Goal: Use online tool/utility: Use online tool/utility

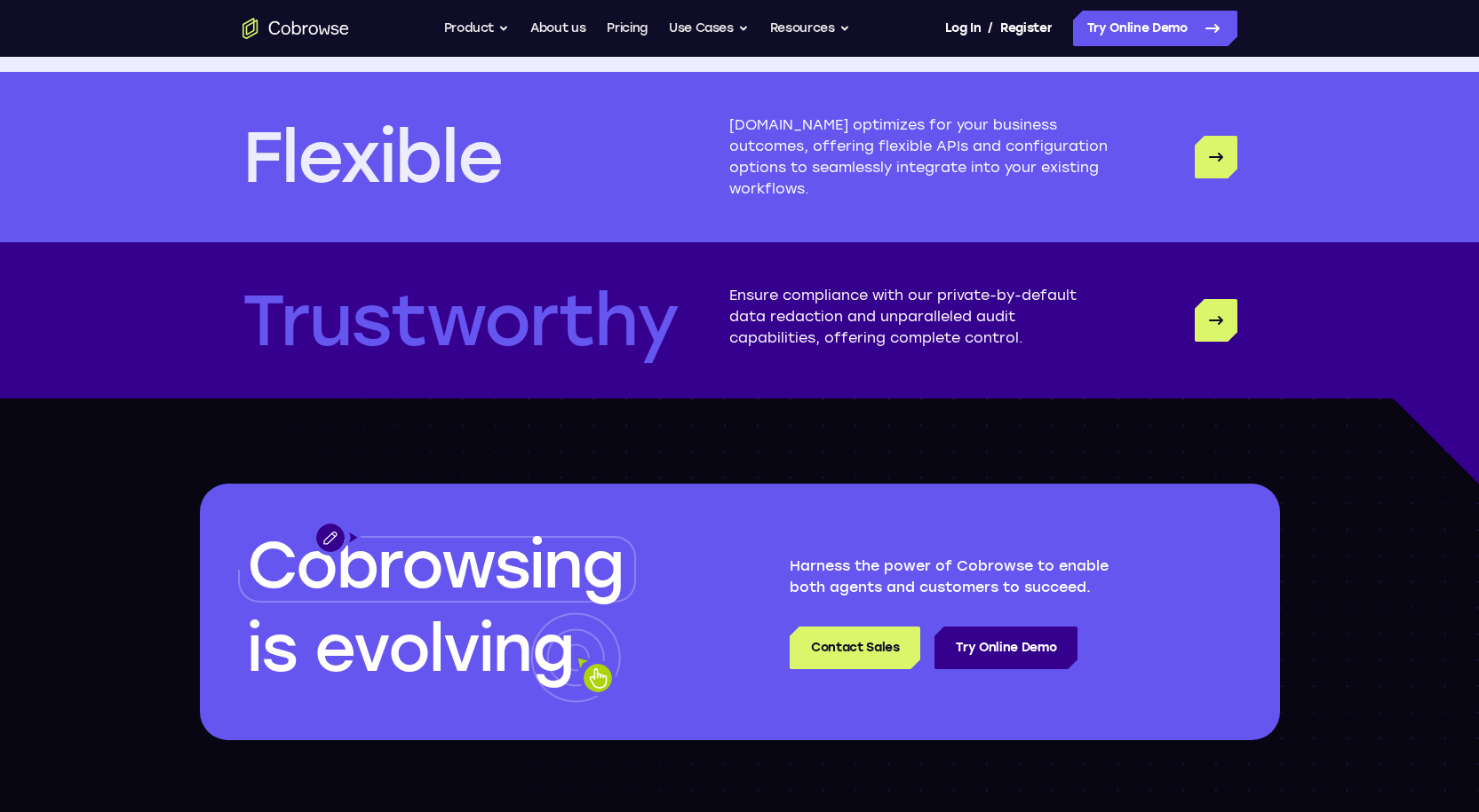
scroll to position [4649, 0]
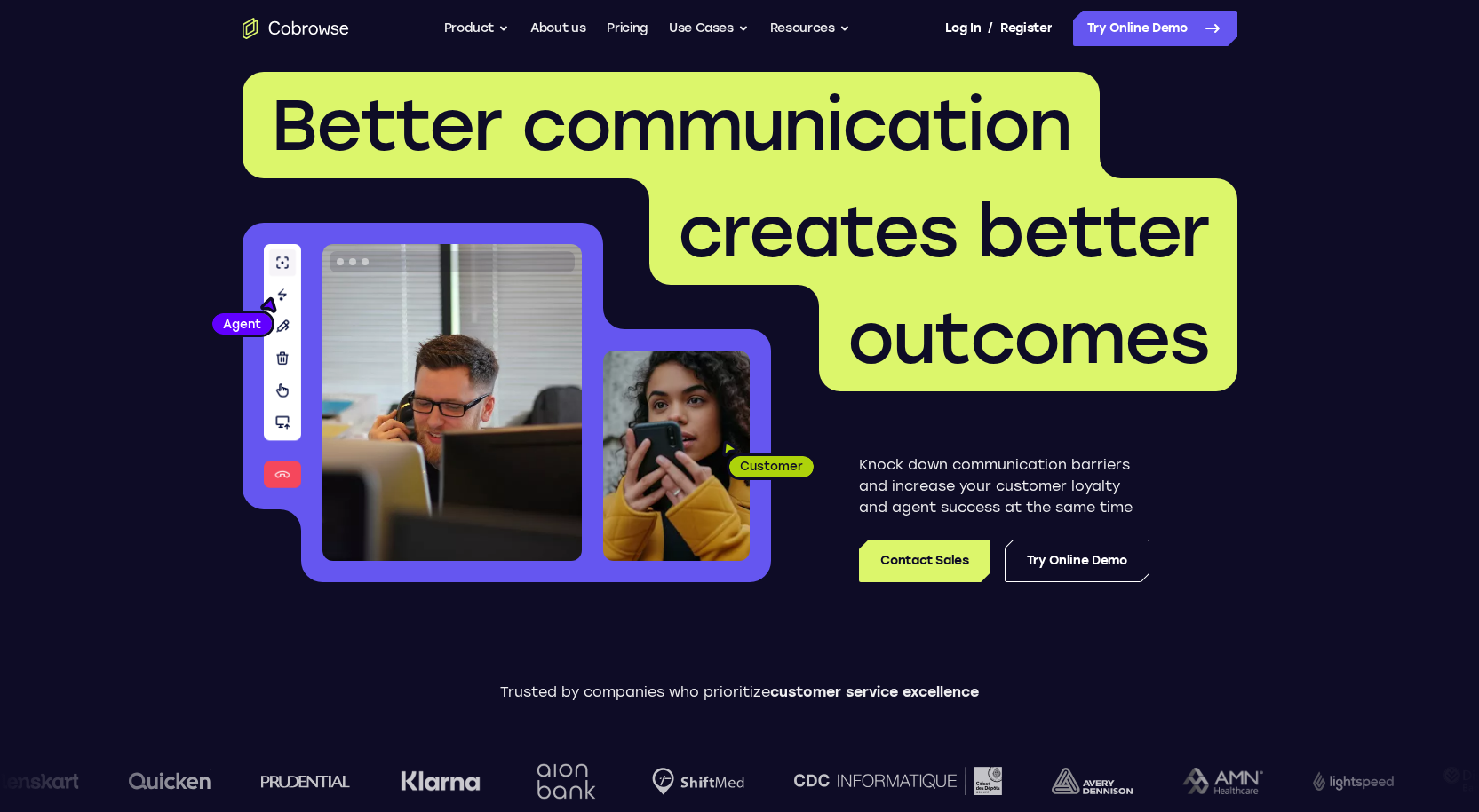
drag, startPoint x: 1402, startPoint y: 57, endPoint x: 1409, endPoint y: -33, distance: 90.3
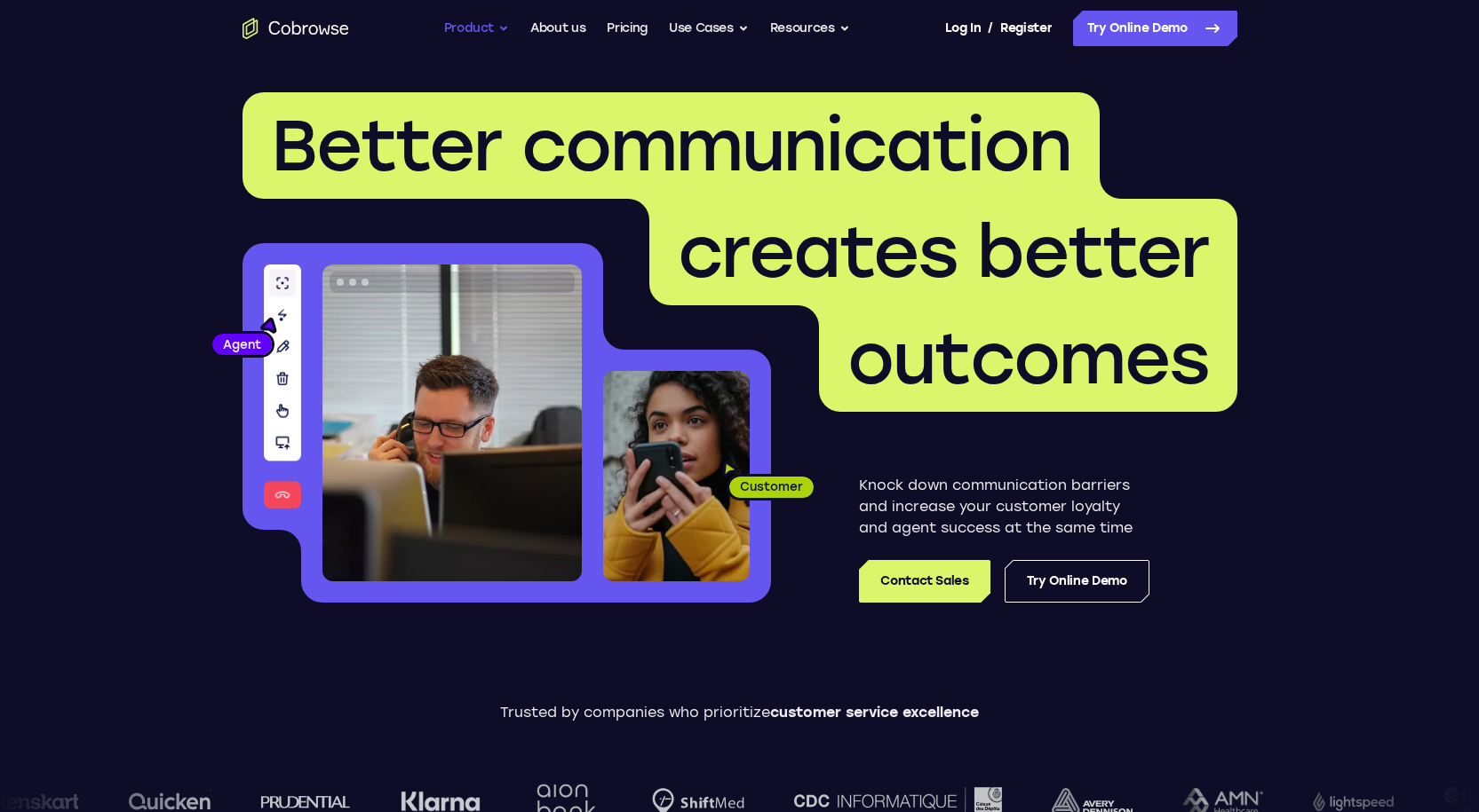
click at [479, 20] on button "Product" at bounding box center [477, 28] width 66 height 35
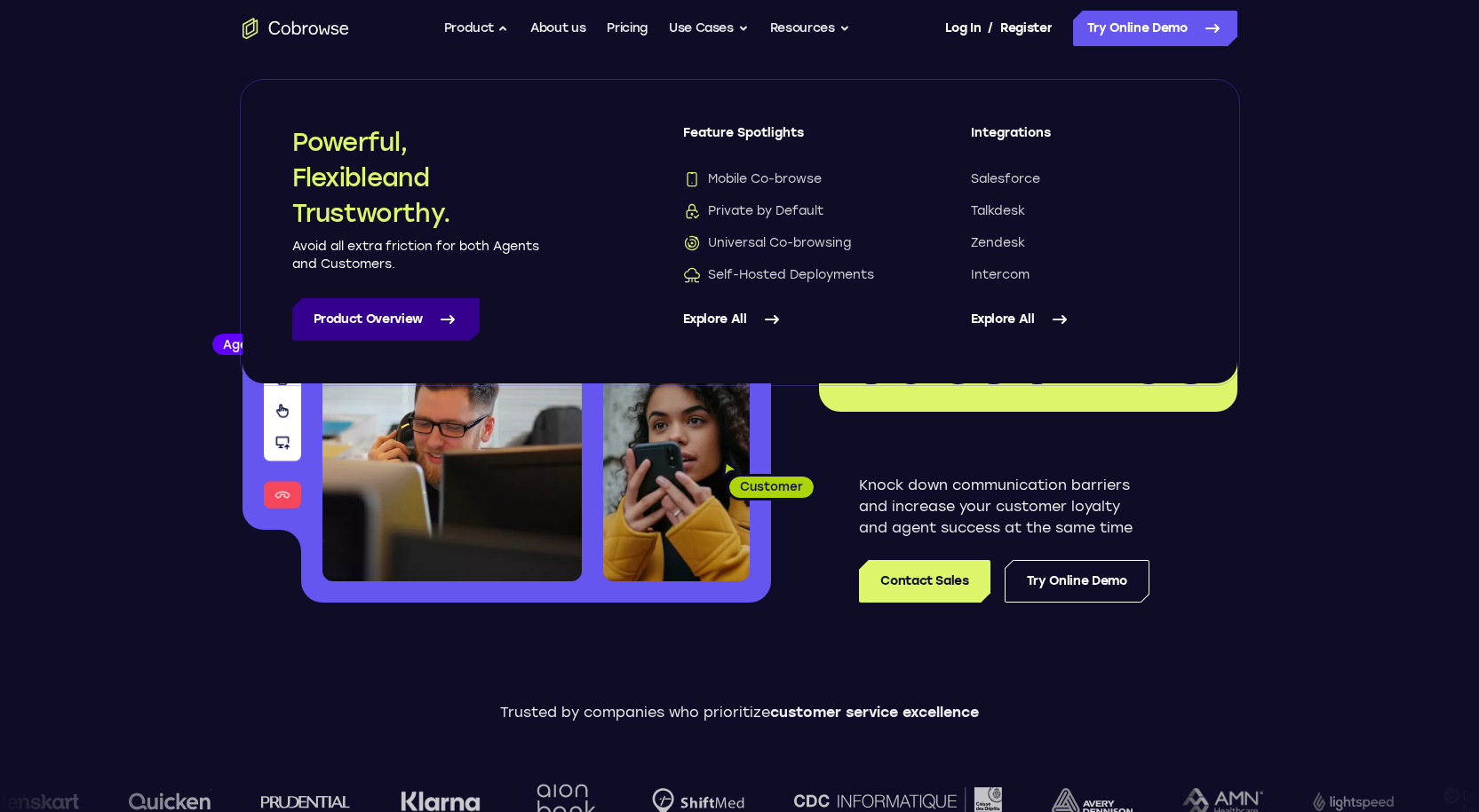
click at [381, 323] on link "Product Overview" at bounding box center [385, 319] width 187 height 42
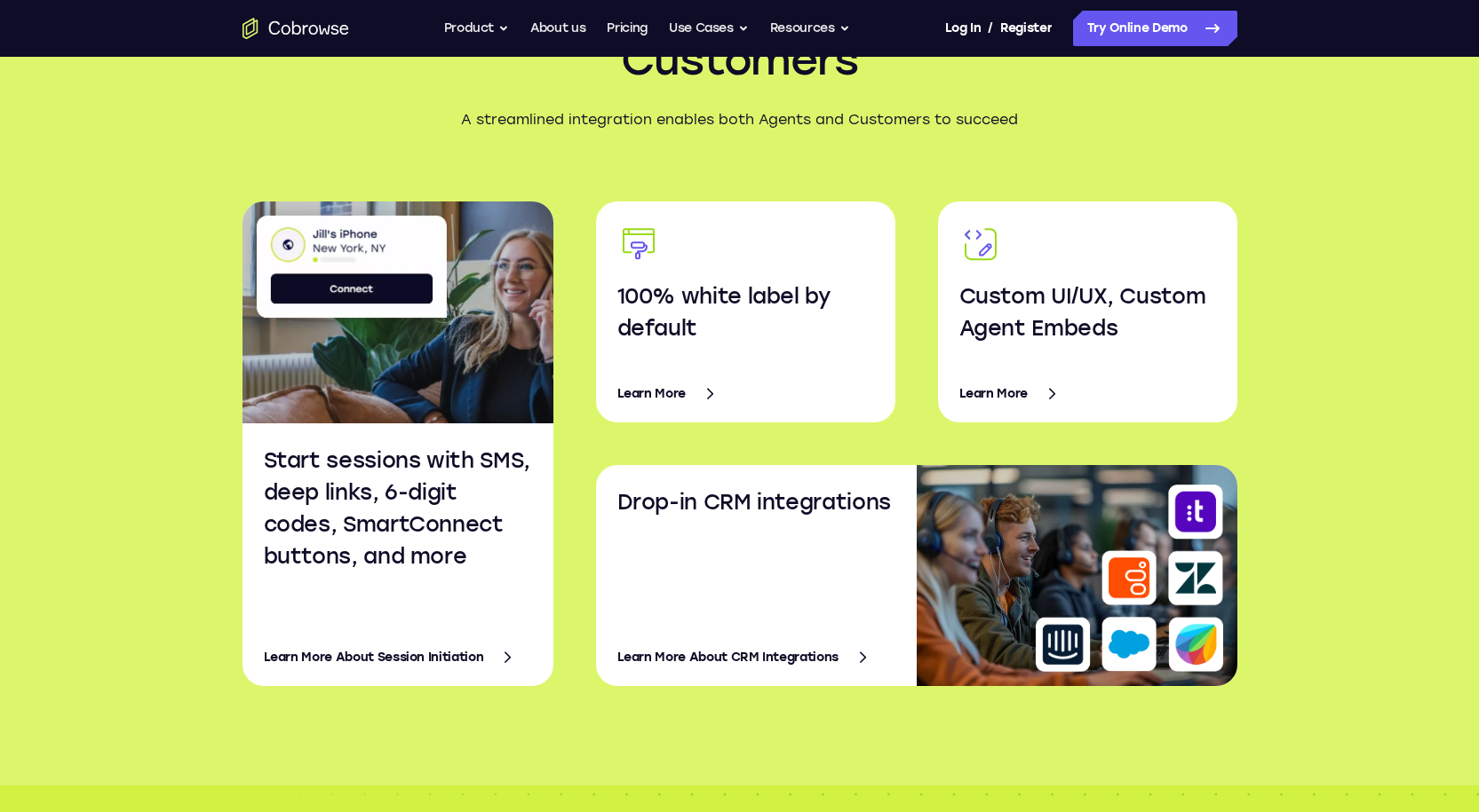
scroll to position [3018, 0]
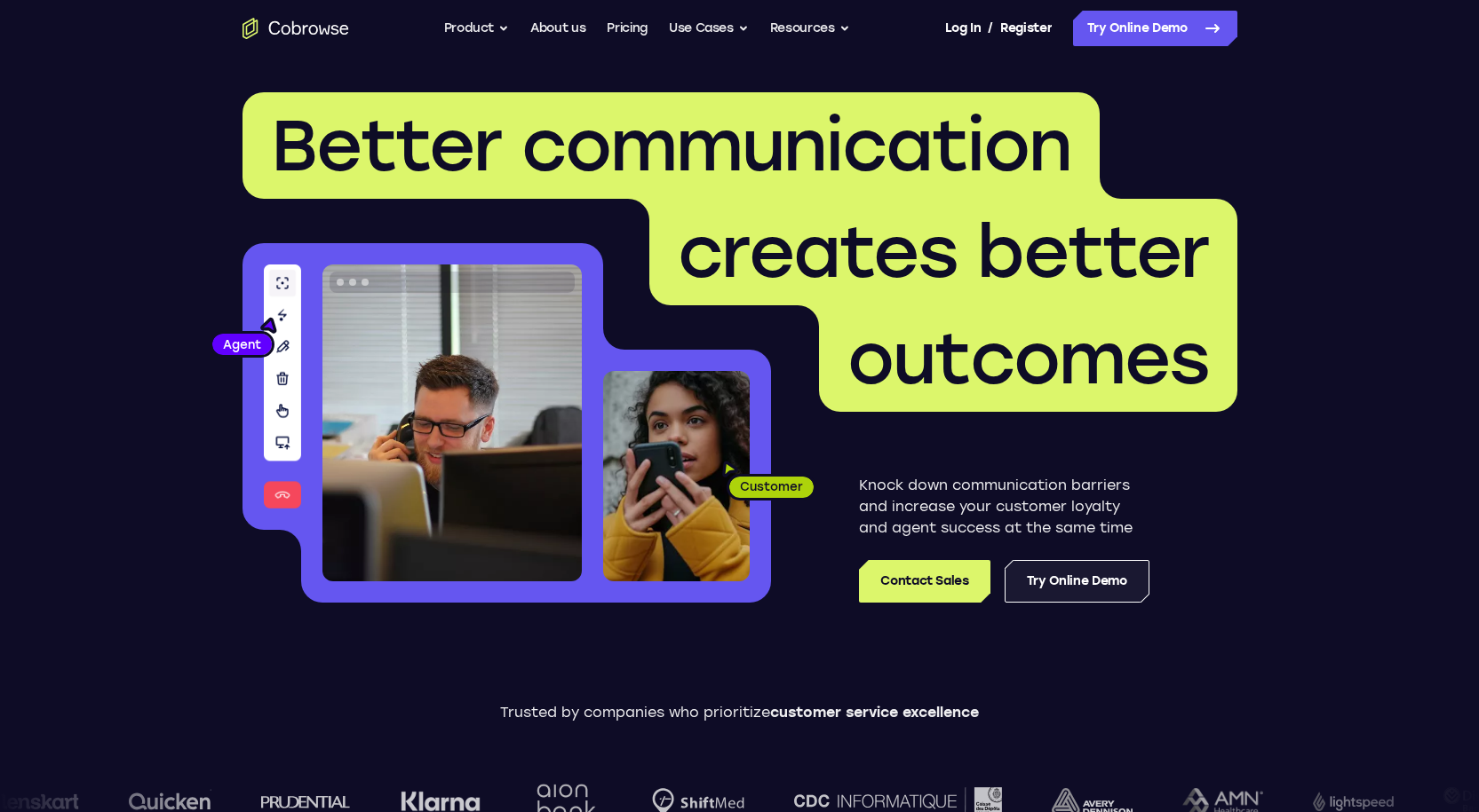
click at [1071, 582] on link "Try Online Demo" at bounding box center [1077, 581] width 145 height 42
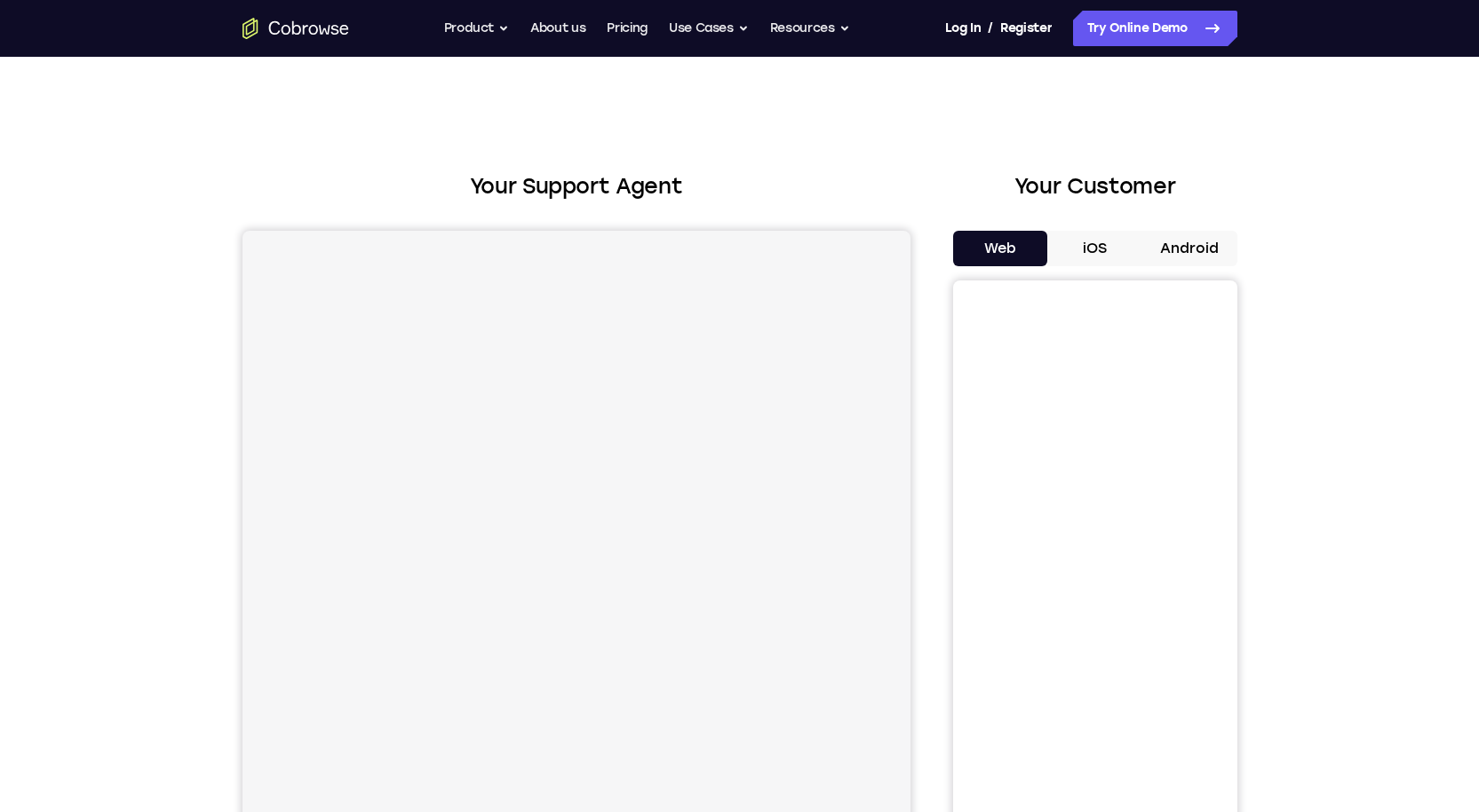
click at [1088, 249] on button "iOS" at bounding box center [1095, 248] width 95 height 35
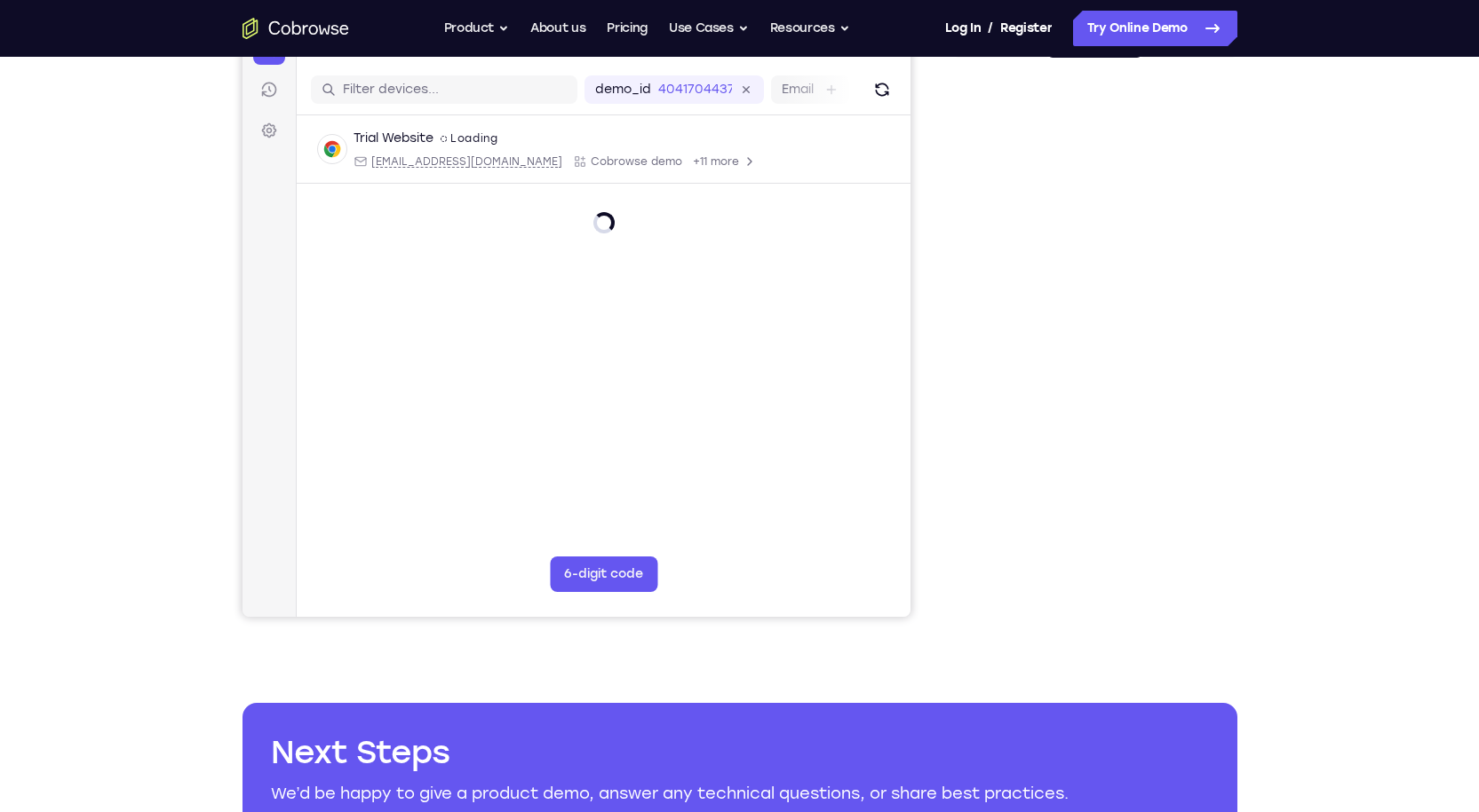
scroll to position [177, 0]
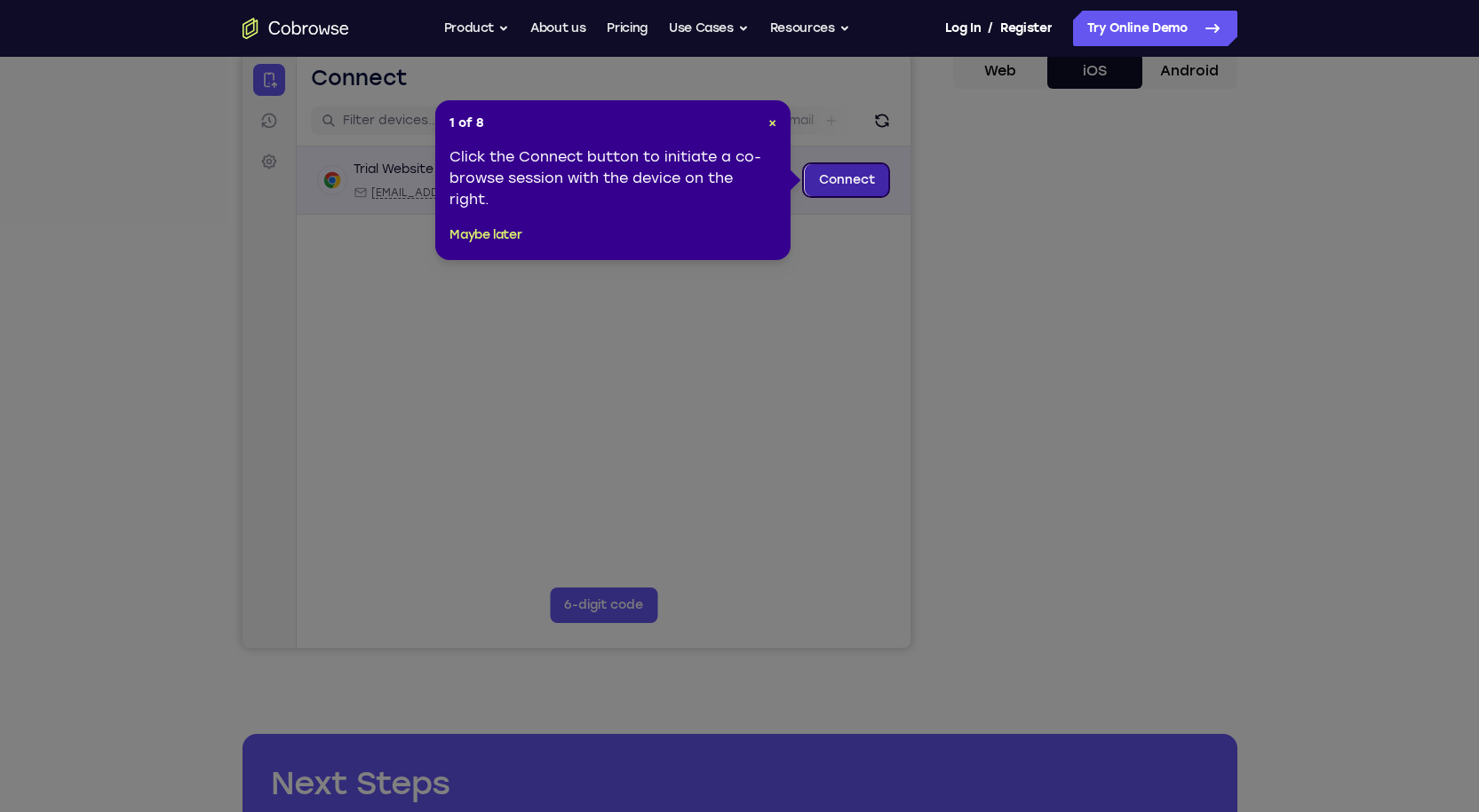
click at [872, 183] on link "Connect" at bounding box center [846, 180] width 84 height 32
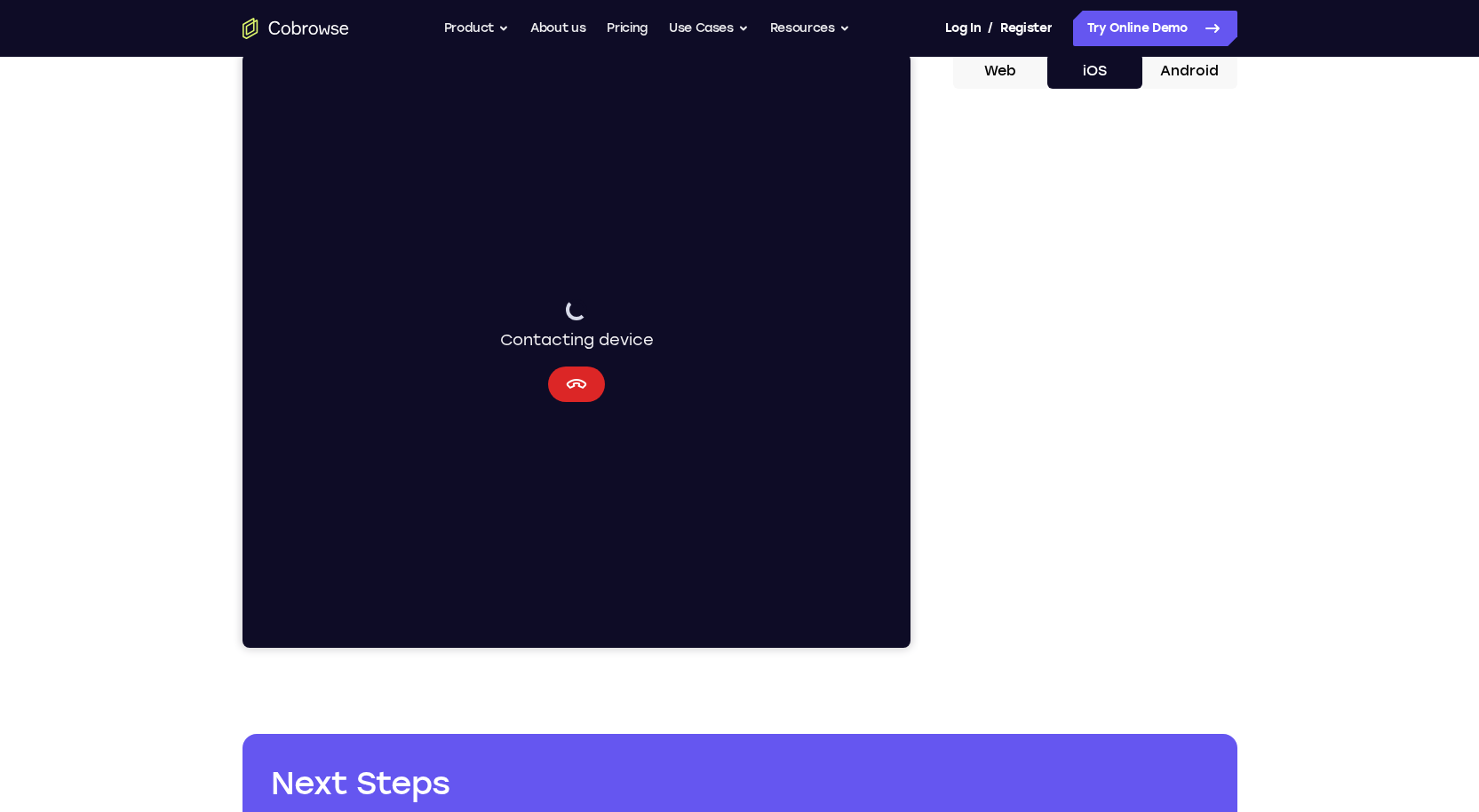
click at [567, 381] on icon "Cancel" at bounding box center [575, 384] width 22 height 22
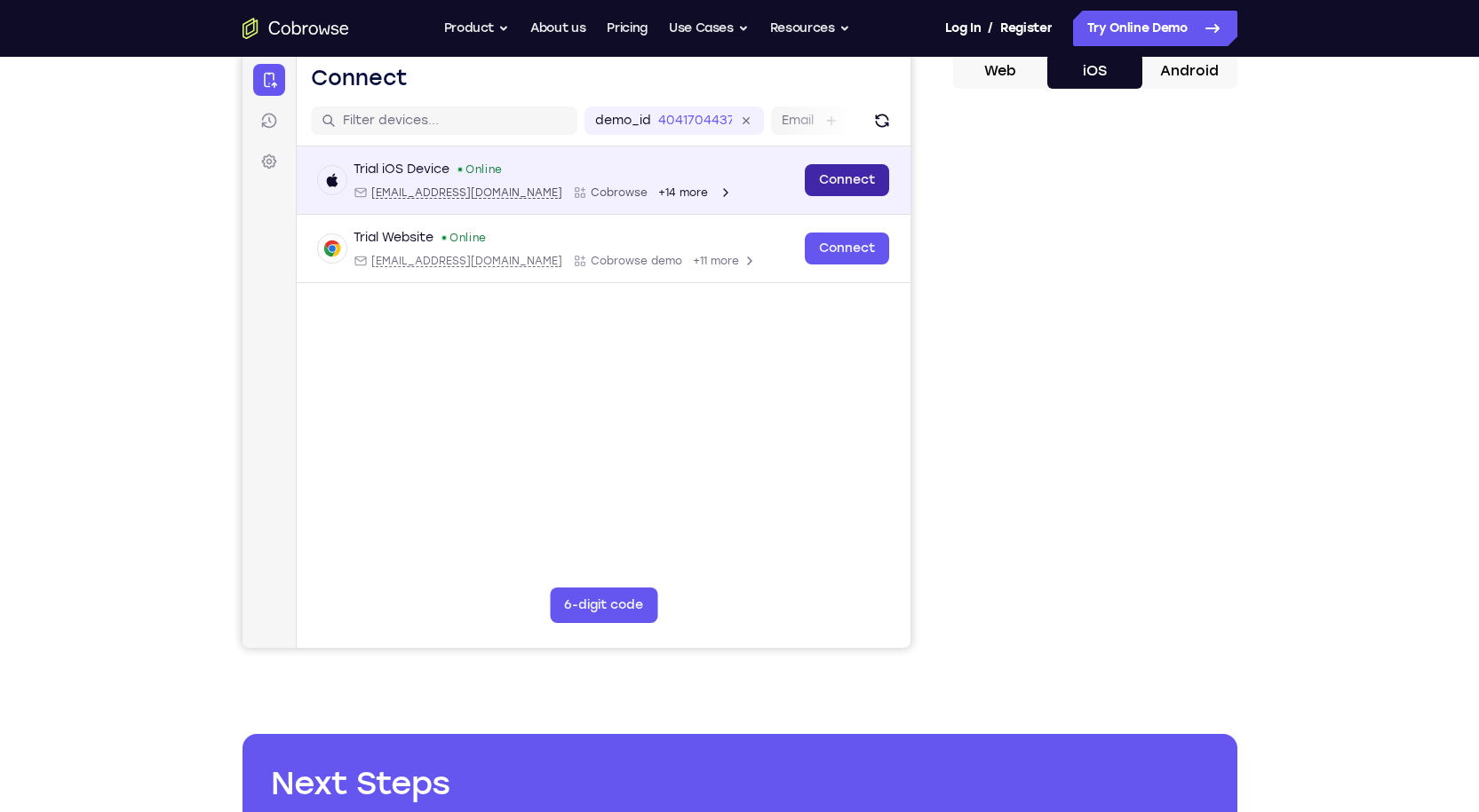
click at [848, 179] on link "Connect" at bounding box center [846, 180] width 84 height 32
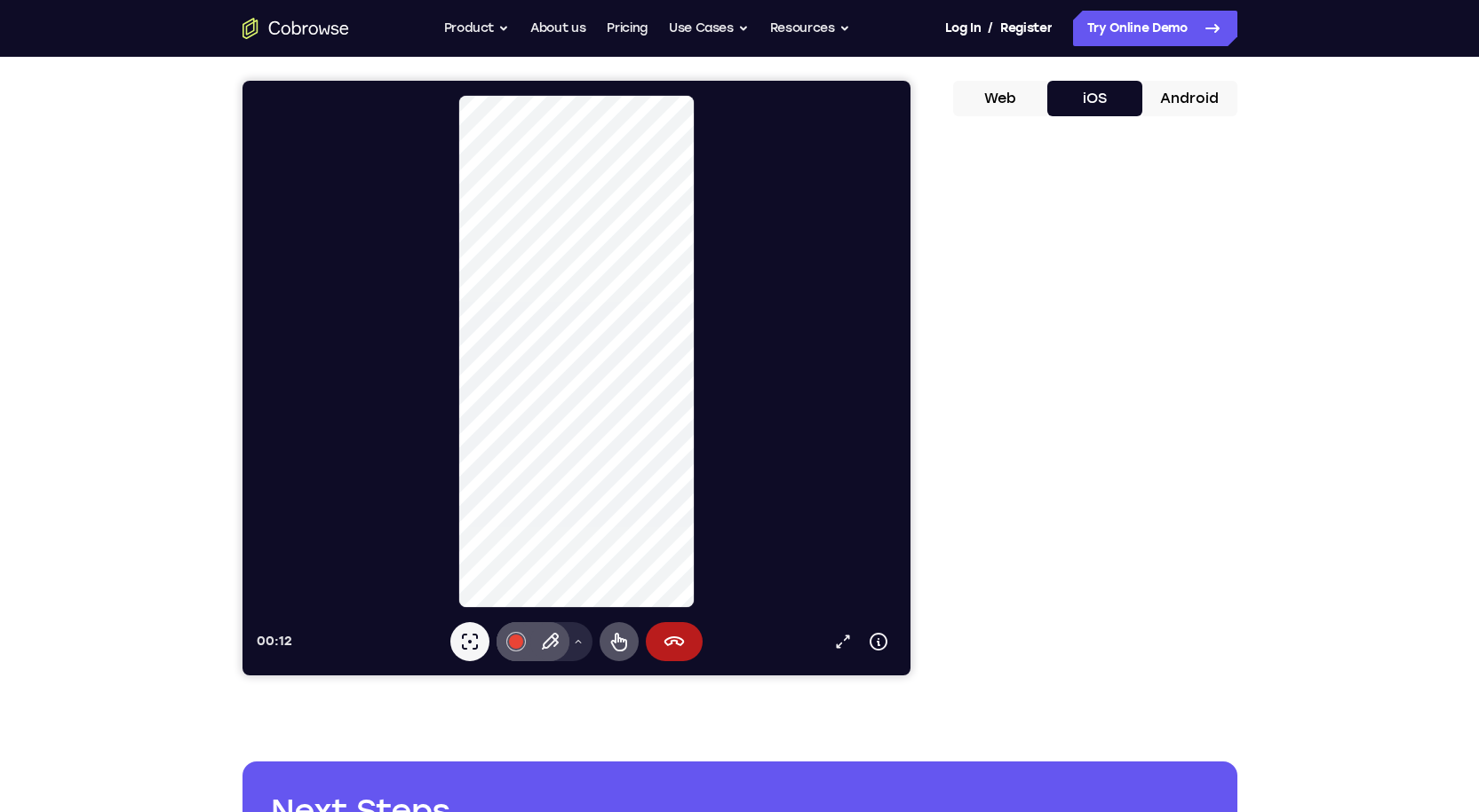
scroll to position [89, 0]
